Goal: Task Accomplishment & Management: Complete application form

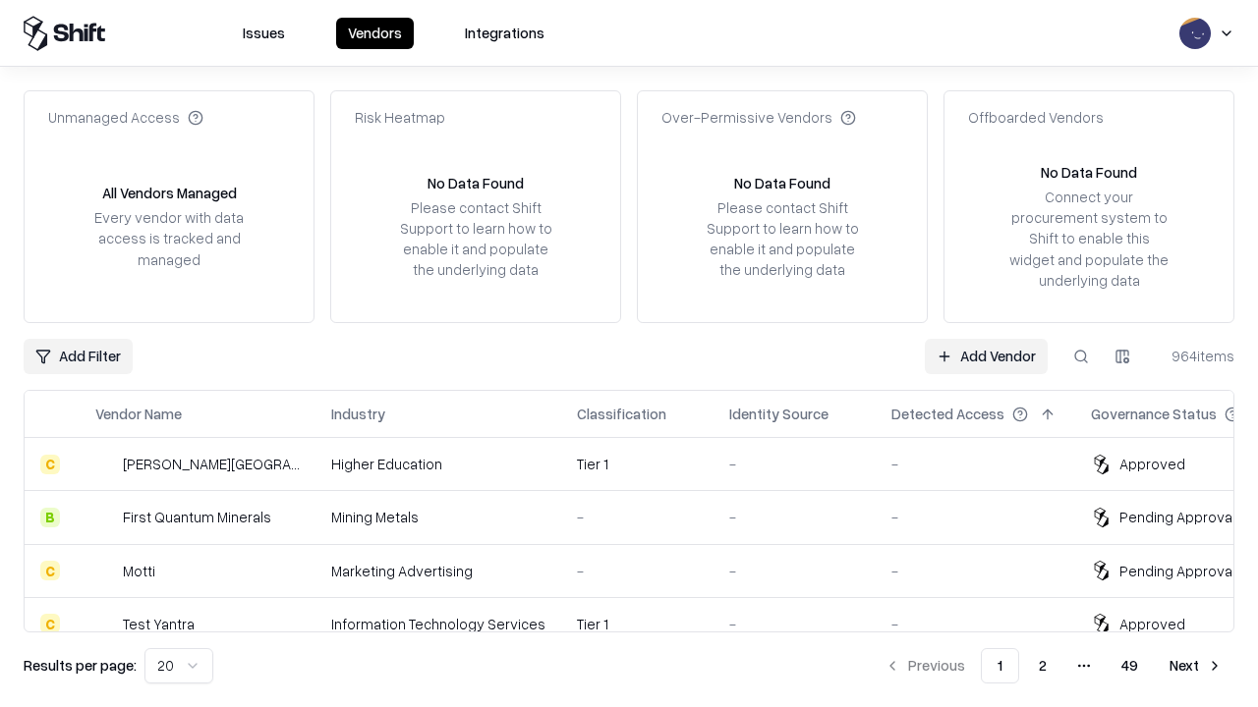
click at [985, 356] on link "Add Vendor" at bounding box center [986, 356] width 123 height 35
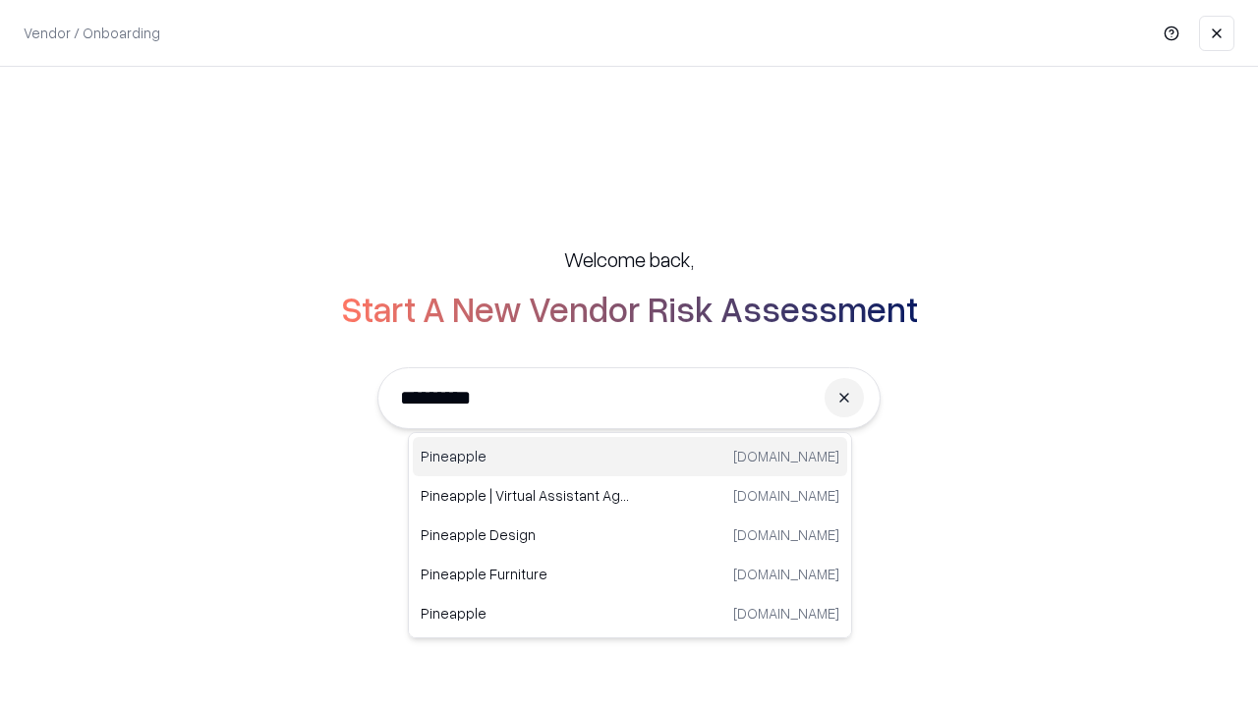
click at [630, 457] on div "Pineapple [DOMAIN_NAME]" at bounding box center [630, 456] width 434 height 39
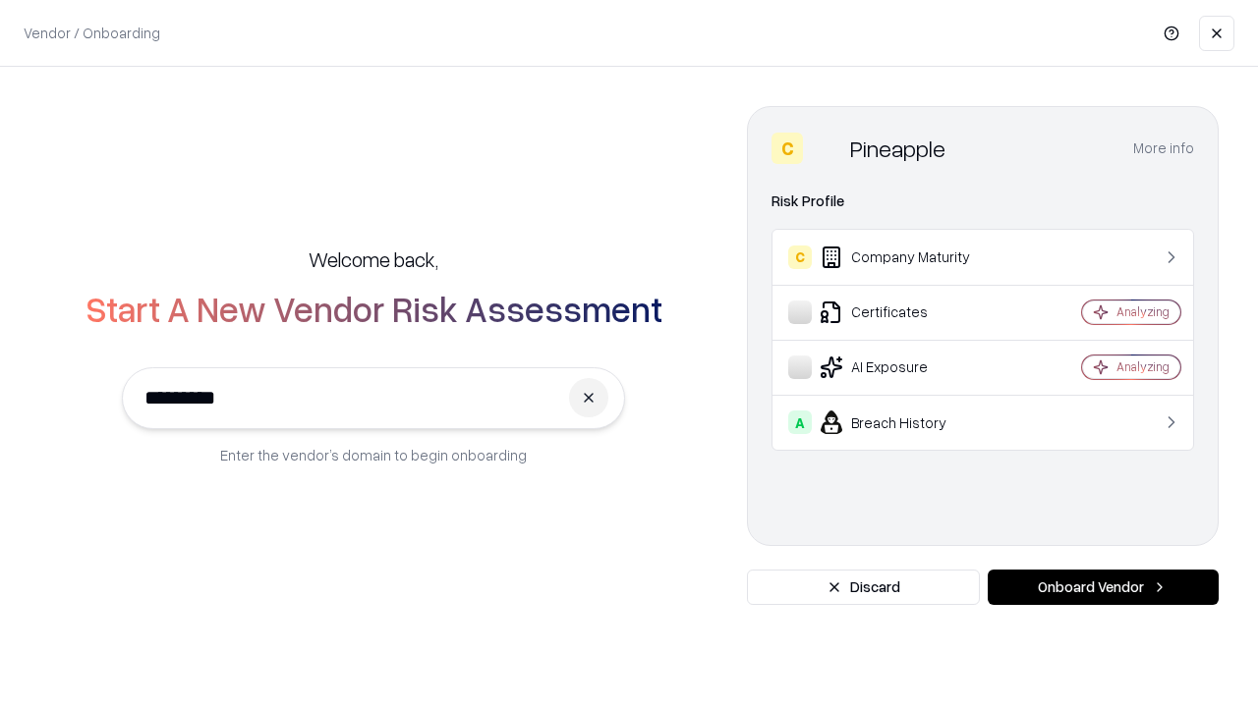
type input "*********"
click at [1102, 588] on button "Onboard Vendor" at bounding box center [1102, 587] width 231 height 35
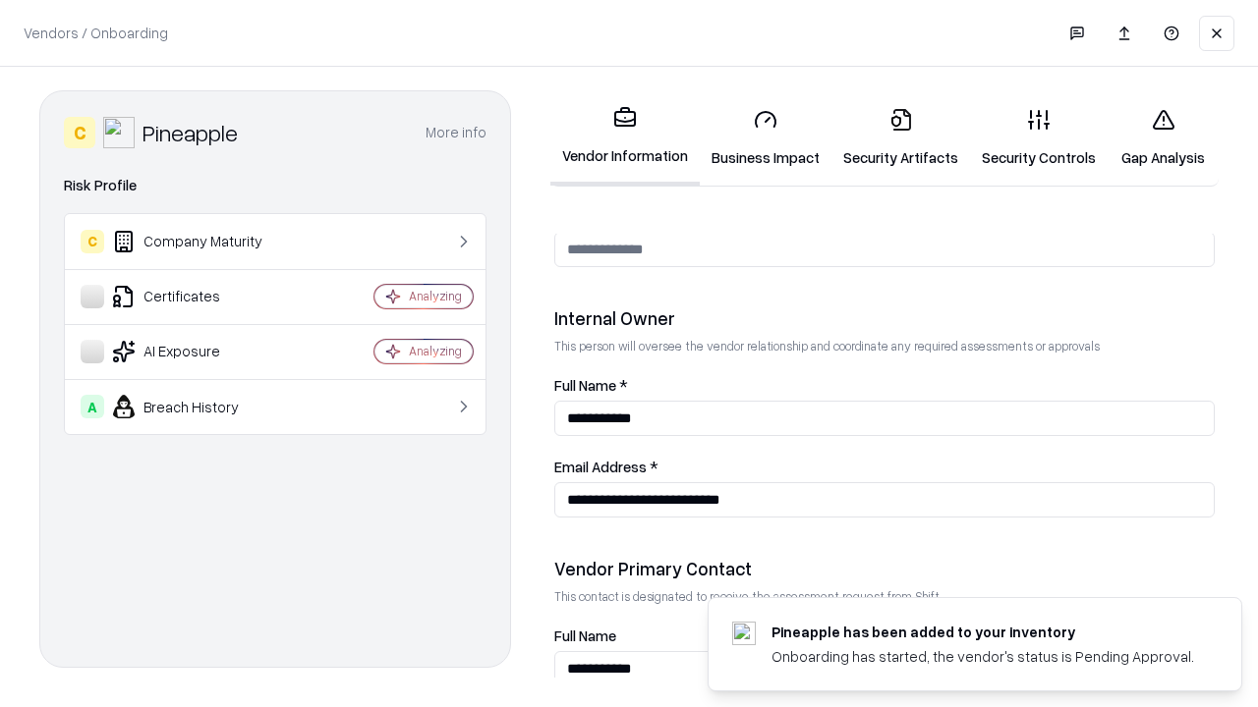
scroll to position [1018, 0]
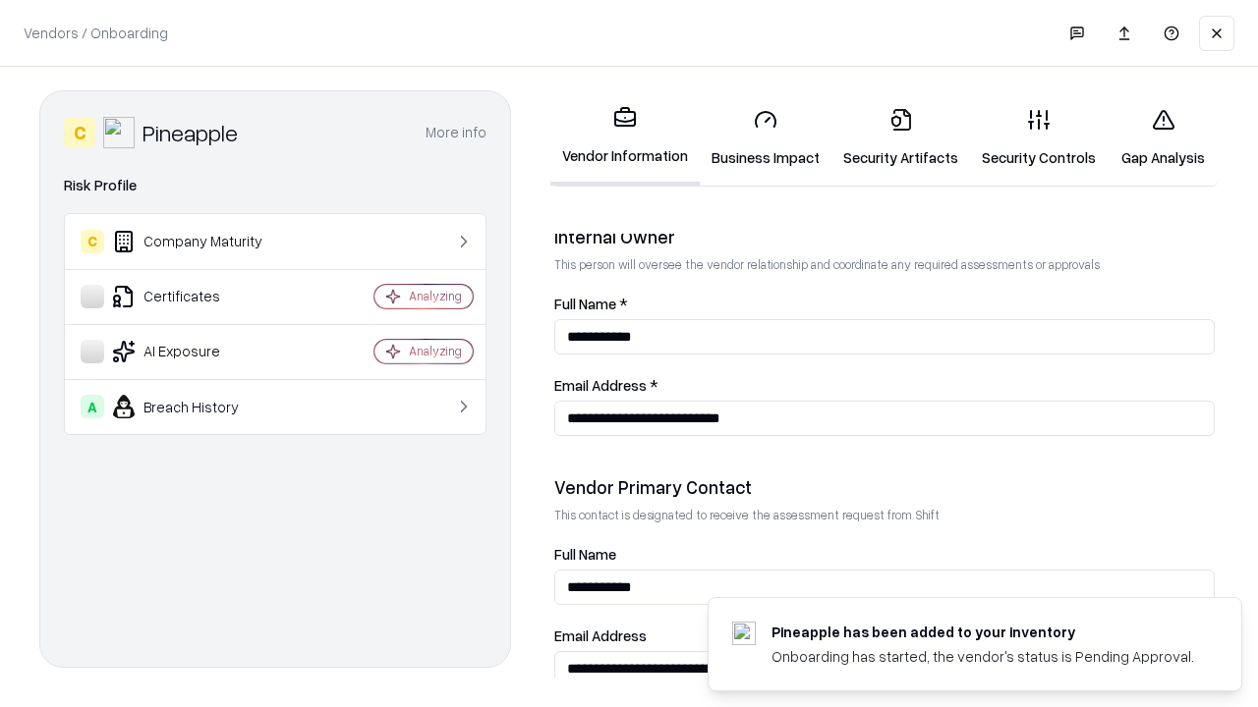
click at [765, 138] on link "Business Impact" at bounding box center [766, 137] width 132 height 91
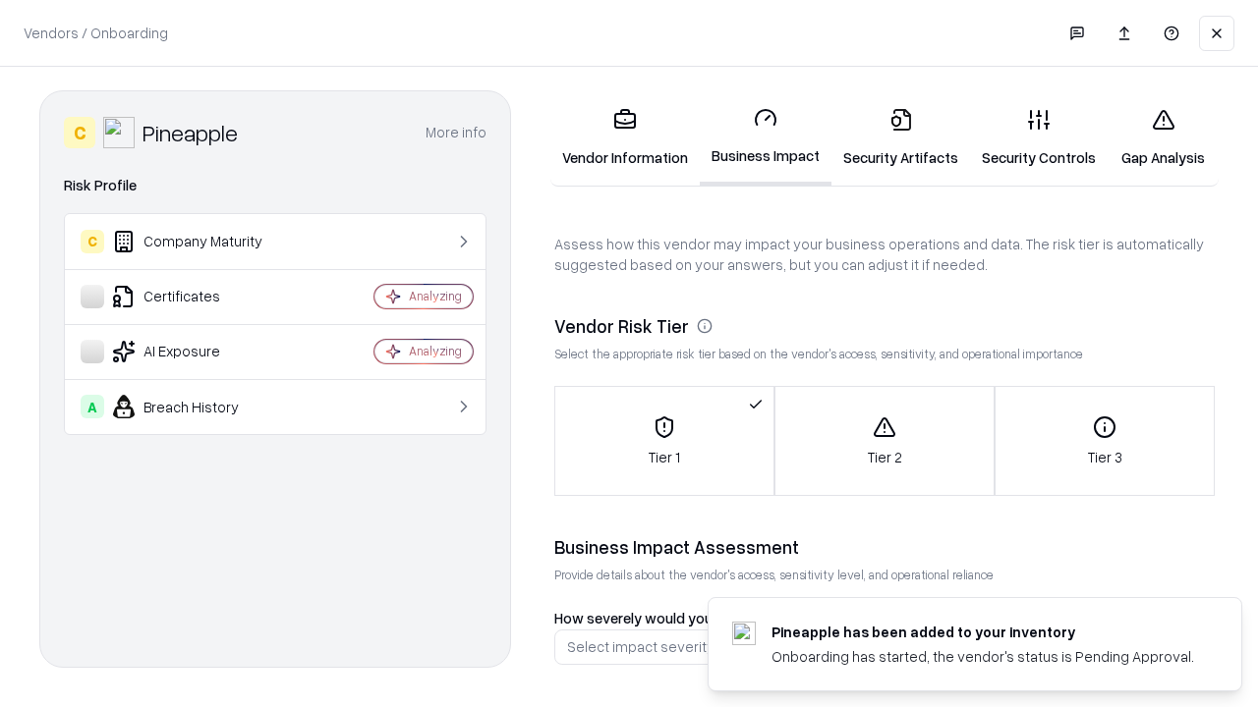
click at [900, 138] on link "Security Artifacts" at bounding box center [900, 137] width 139 height 91
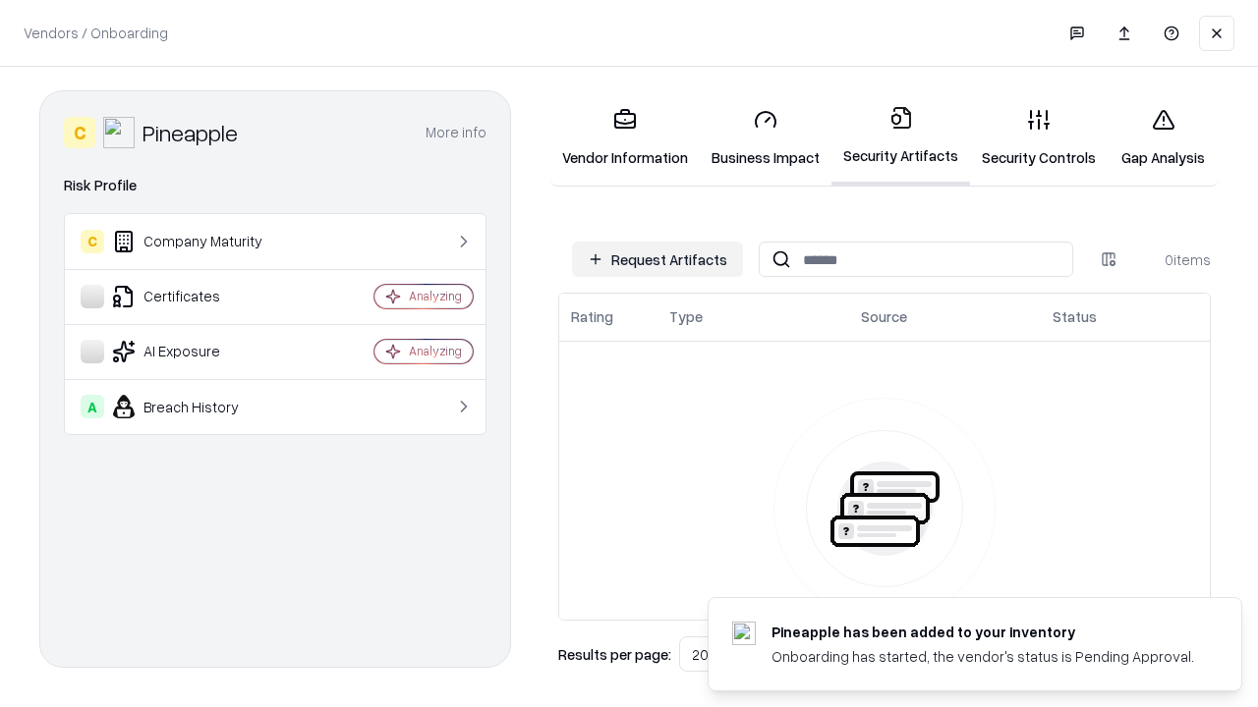
click at [657, 259] on button "Request Artifacts" at bounding box center [657, 259] width 171 height 35
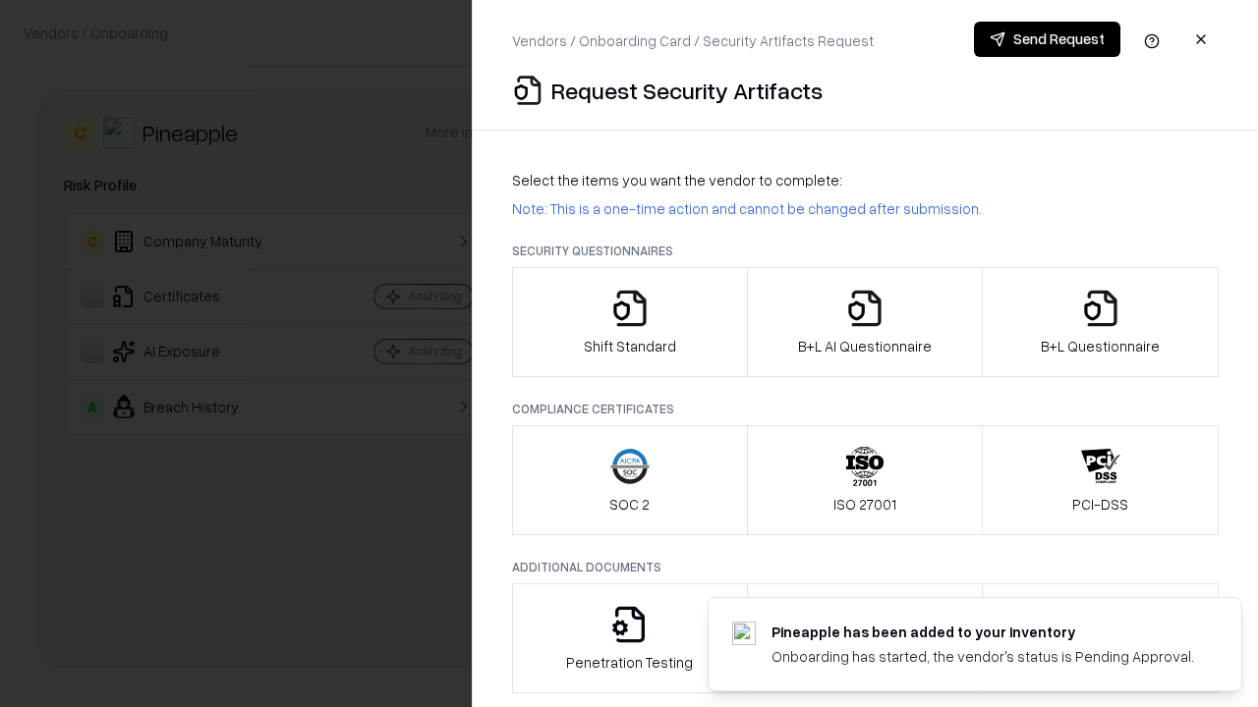
click at [629, 322] on icon "button" at bounding box center [629, 308] width 39 height 39
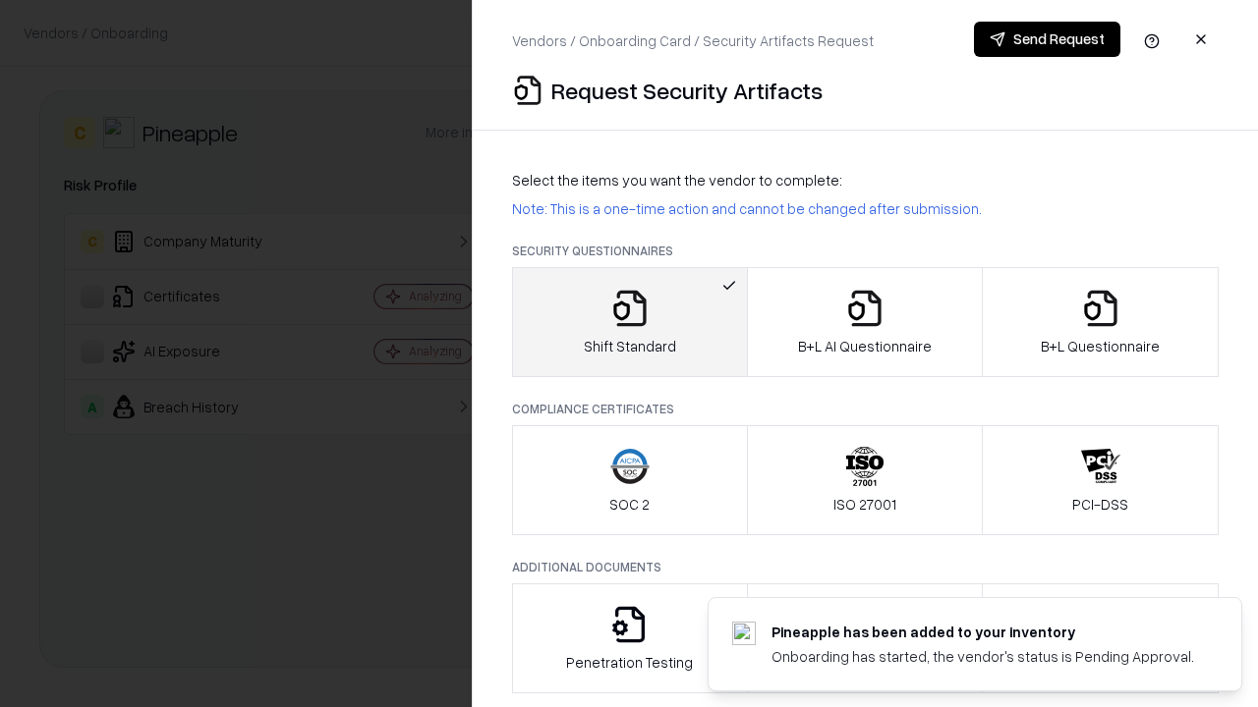
click at [1046, 39] on button "Send Request" at bounding box center [1047, 39] width 146 height 35
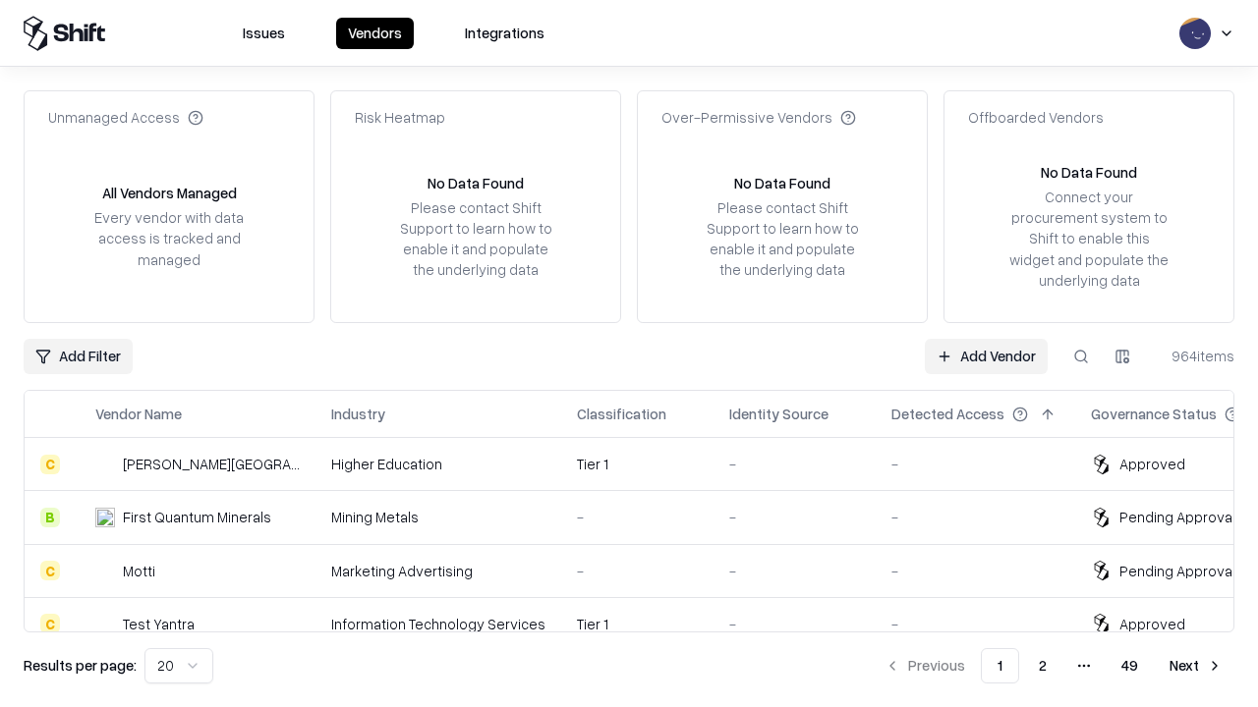
click at [985, 356] on link "Add Vendor" at bounding box center [986, 356] width 123 height 35
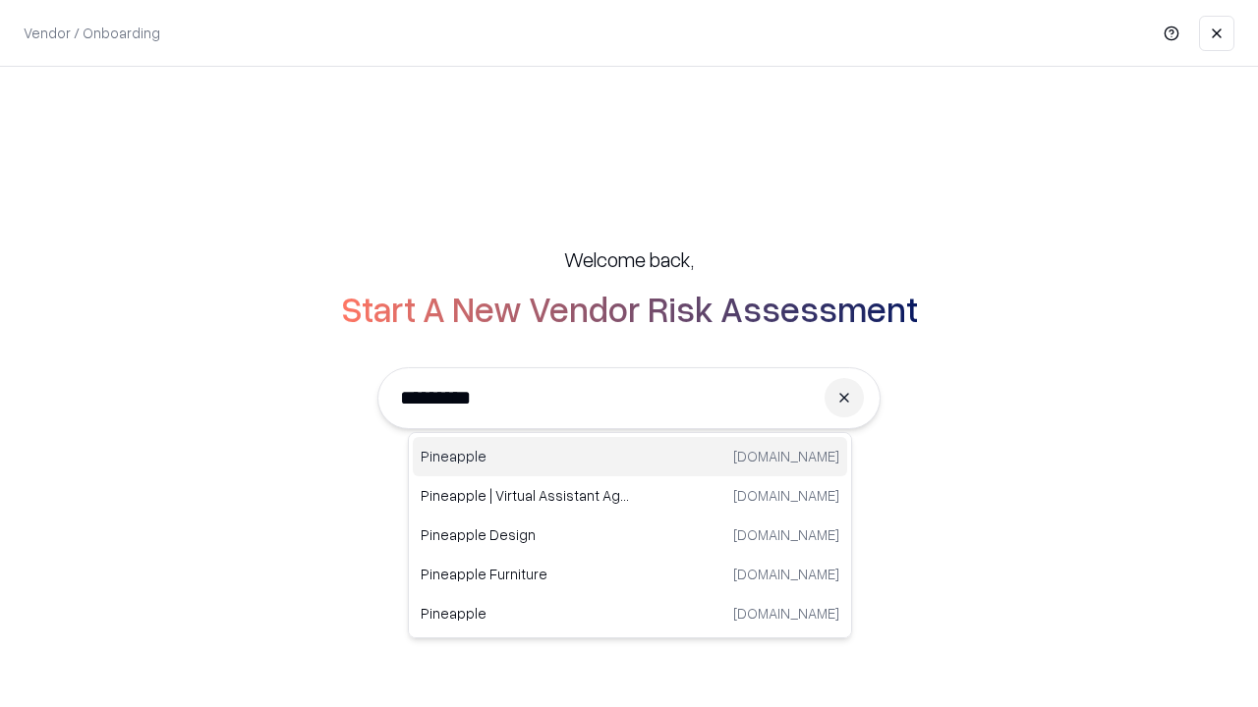
click at [630, 457] on div "Pineapple [DOMAIN_NAME]" at bounding box center [630, 456] width 434 height 39
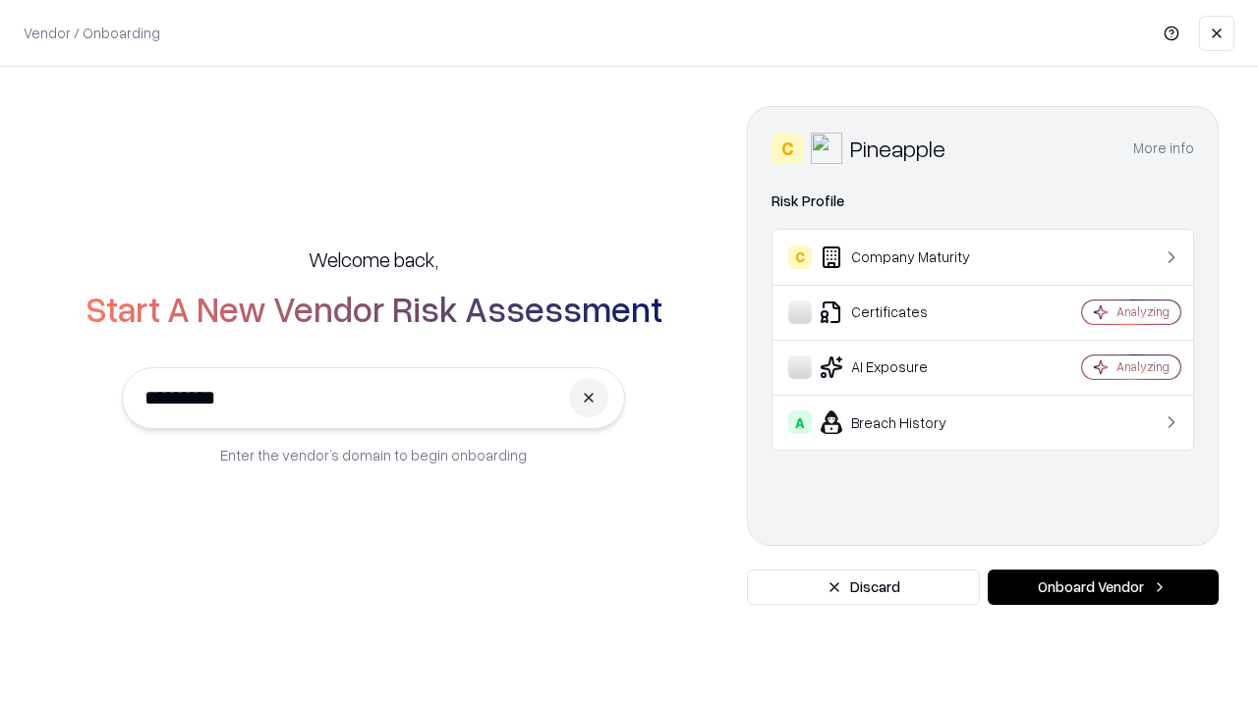
type input "*********"
click at [1102, 588] on button "Onboard Vendor" at bounding box center [1102, 587] width 231 height 35
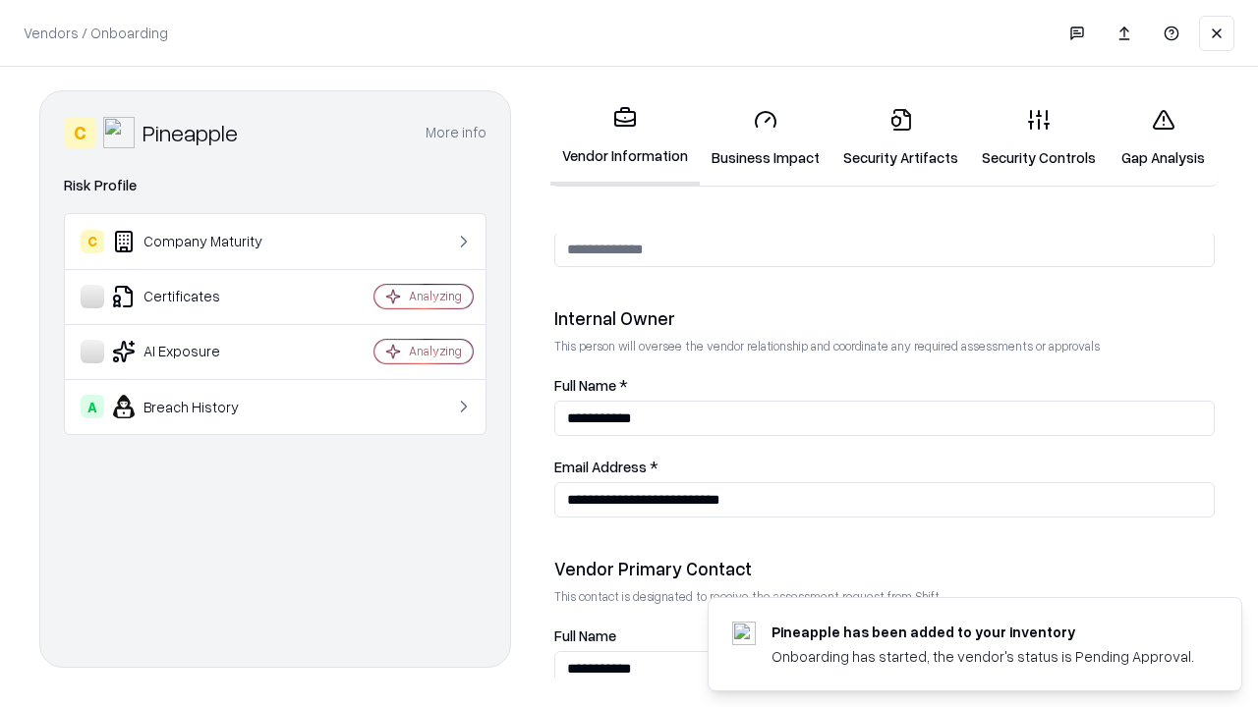
scroll to position [1018, 0]
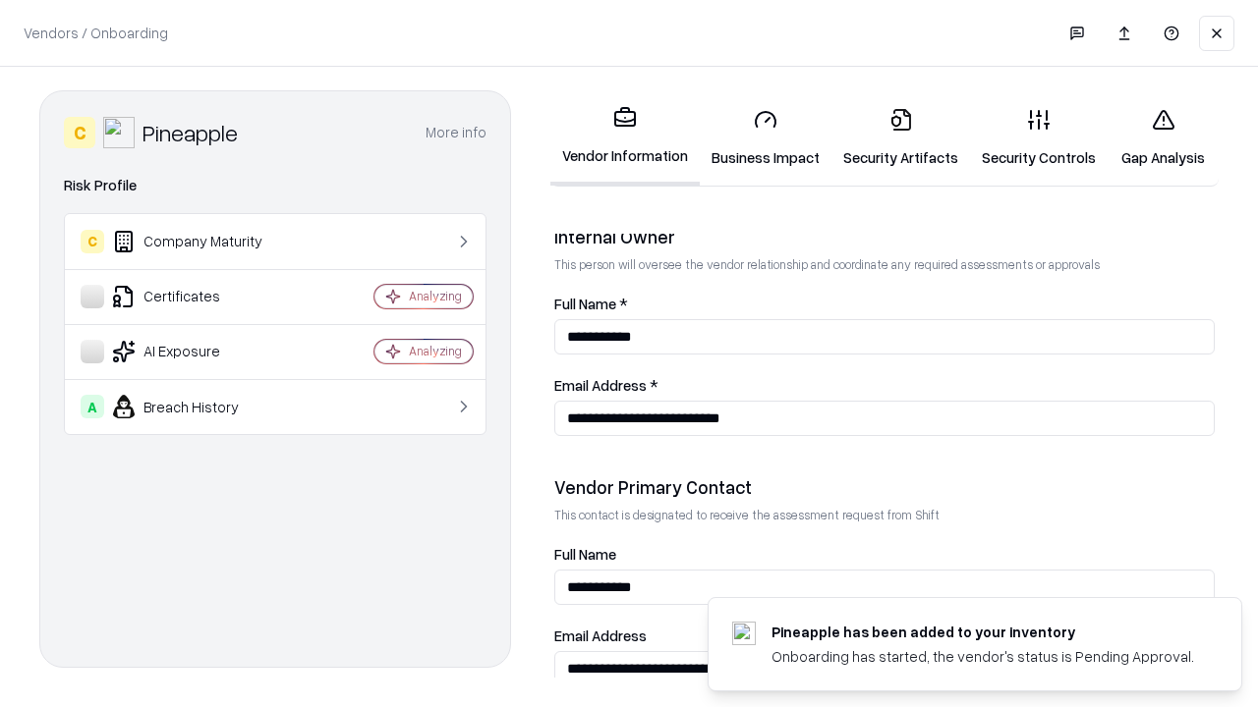
click at [1162, 138] on link "Gap Analysis" at bounding box center [1162, 137] width 111 height 91
